Goal: Task Accomplishment & Management: Use online tool/utility

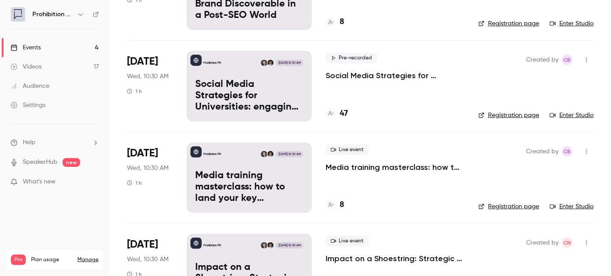
scroll to position [159, 0]
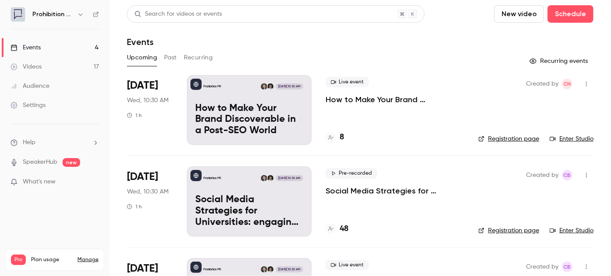
click at [331, 99] on p "How to Make Your Brand Discoverable in a Post-SEO World" at bounding box center [394, 99] width 139 height 10
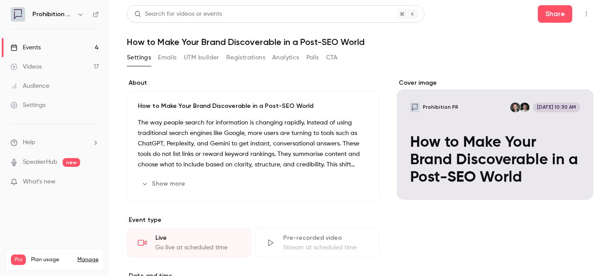
click at [246, 51] on button "Registrations" at bounding box center [245, 58] width 39 height 14
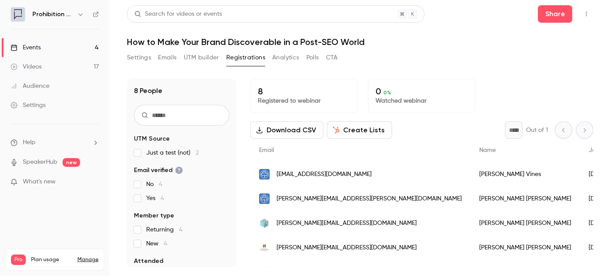
click at [358, 132] on button "Create Lists" at bounding box center [359, 130] width 65 height 17
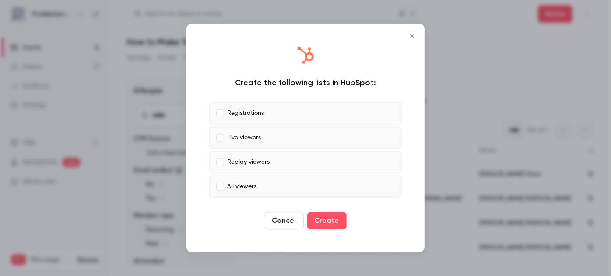
click at [227, 137] on p "Live viewers" at bounding box center [244, 137] width 34 height 9
drag, startPoint x: 325, startPoint y: 224, endPoint x: 344, endPoint y: 224, distance: 18.8
click at [326, 224] on button "Create" at bounding box center [326, 221] width 39 height 17
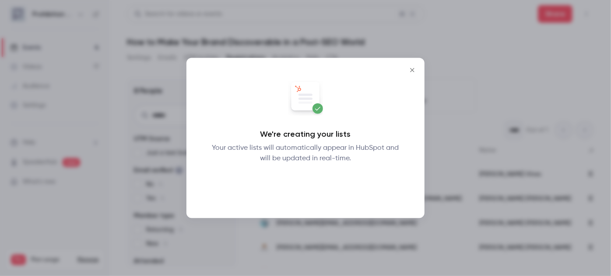
click at [310, 188] on button "Okay" at bounding box center [306, 186] width 32 height 17
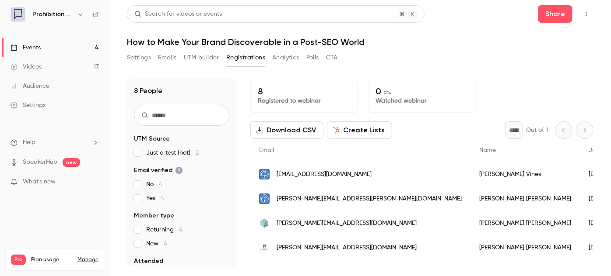
click at [36, 49] on div "Events" at bounding box center [25, 47] width 30 height 9
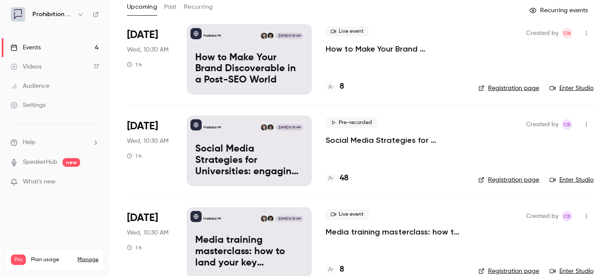
scroll to position [79, 0]
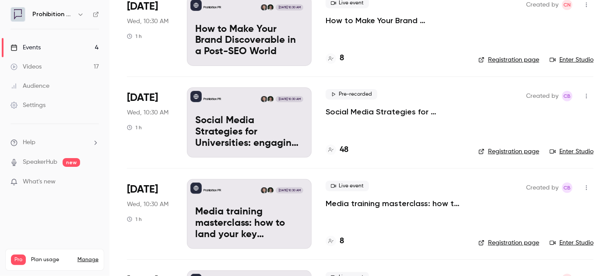
click at [353, 107] on p "Social Media Strategies for Universities: engaging the new student cohort" at bounding box center [394, 112] width 139 height 10
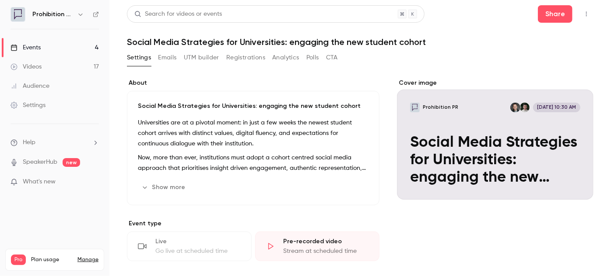
click at [238, 56] on button "Registrations" at bounding box center [245, 58] width 39 height 14
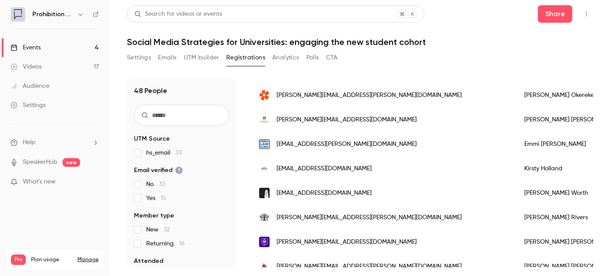
scroll to position [39, 0]
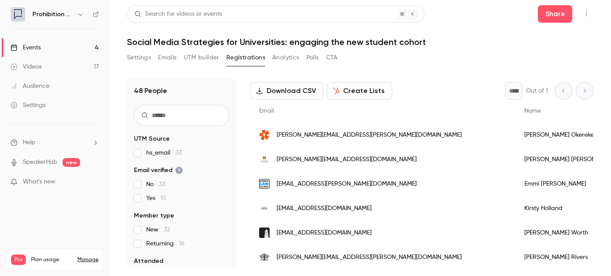
click at [348, 92] on button "Create Lists" at bounding box center [359, 90] width 65 height 17
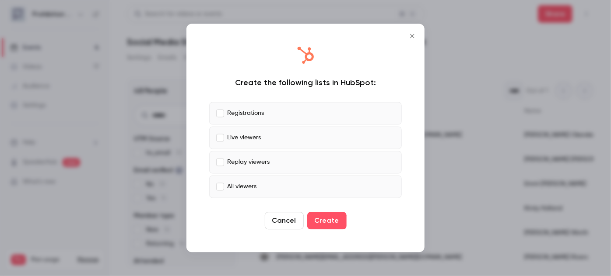
click at [324, 223] on button "Create" at bounding box center [326, 221] width 39 height 17
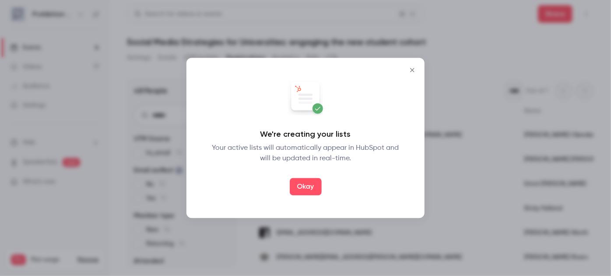
click at [410, 71] on icon "Close" at bounding box center [412, 70] width 10 height 7
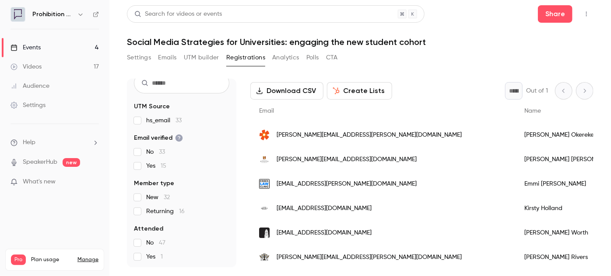
scroll to position [0, 0]
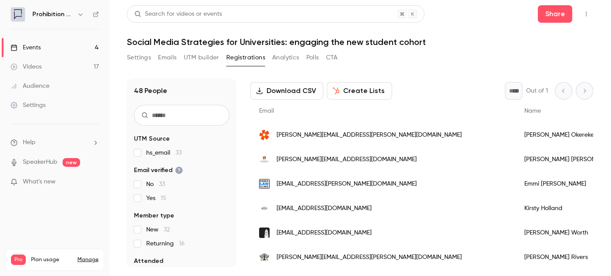
click at [34, 49] on div "Events" at bounding box center [25, 47] width 30 height 9
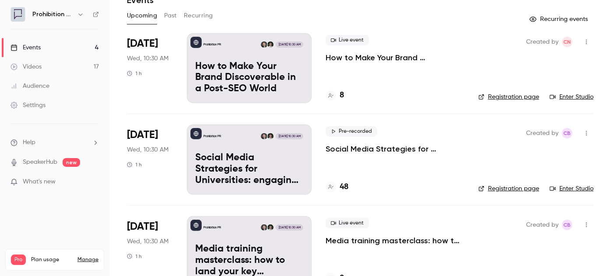
scroll to position [39, 0]
